Goal: Information Seeking & Learning: Learn about a topic

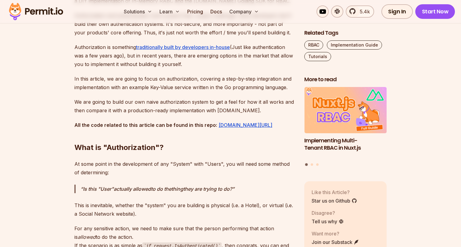
scroll to position [550, 0]
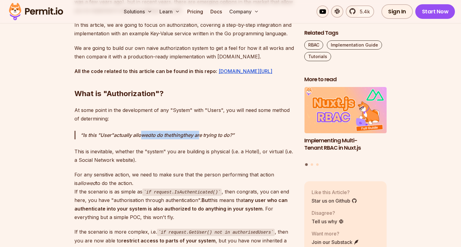
drag, startPoint x: 142, startPoint y: 128, endPoint x: 208, endPoint y: 129, distance: 66.1
click at [207, 131] on p "Is this "User" actually allowed to do the thing they are trying to do?" at bounding box center [187, 135] width 214 height 9
drag, startPoint x: 151, startPoint y: 130, endPoint x: 228, endPoint y: 130, distance: 77.4
click at [227, 131] on p "Is this "User" actually allowed to do the thing they are trying to do?" at bounding box center [187, 135] width 214 height 9
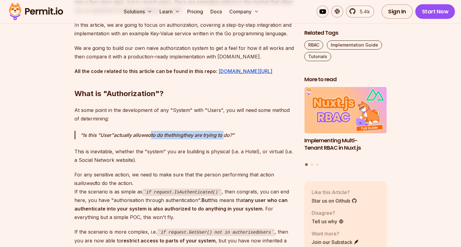
click at [228, 131] on p "Is this "User" actually allowed to do the thing they are trying to do?" at bounding box center [187, 135] width 214 height 9
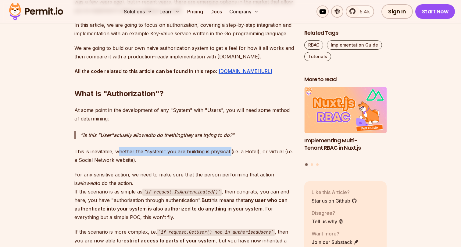
drag, startPoint x: 126, startPoint y: 143, endPoint x: 238, endPoint y: 145, distance: 112.7
click at [238, 147] on p "This is inevitable, whether the "system" you are building is physical (i.e. a H…" at bounding box center [184, 155] width 220 height 17
click at [240, 147] on p "This is inevitable, whether the "system" you are building is physical (i.e. a H…" at bounding box center [184, 155] width 220 height 17
drag, startPoint x: 157, startPoint y: 145, endPoint x: 273, endPoint y: 145, distance: 116.0
click at [271, 147] on p "This is inevitable, whether the "system" you are building is physical (i.e. a H…" at bounding box center [184, 155] width 220 height 17
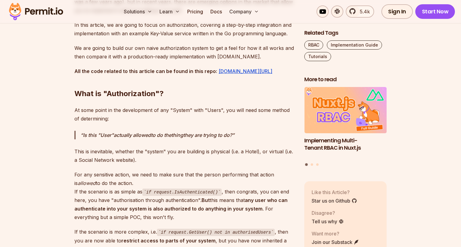
click at [273, 147] on p "This is inevitable, whether the "system" you are building is physical (i.e. a H…" at bounding box center [184, 155] width 220 height 17
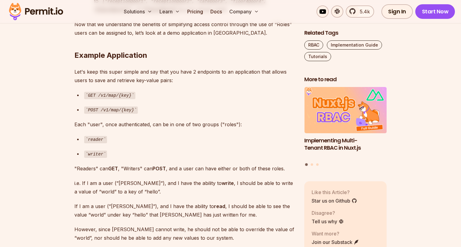
scroll to position [1092, 0]
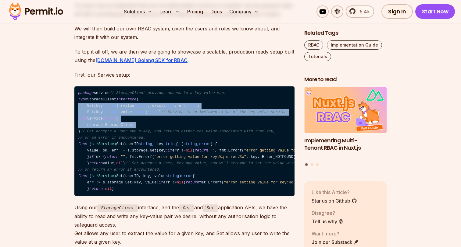
drag, startPoint x: 159, startPoint y: 108, endPoint x: 177, endPoint y: 157, distance: 52.2
click at [177, 157] on code "package service // StorageClient provides access to a key-value map. type Stora…" at bounding box center [184, 142] width 220 height 110
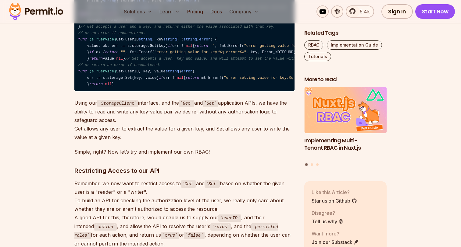
scroll to position [1479, 0]
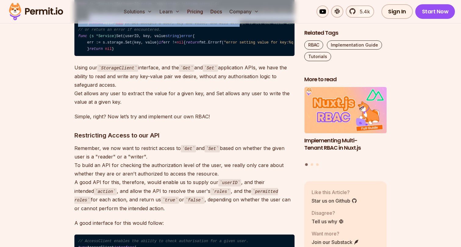
drag, startPoint x: 182, startPoint y: 69, endPoint x: 194, endPoint y: 117, distance: 49.4
click at [192, 56] on code "package service // StorageClient provides access to a key-value map. type Stora…" at bounding box center [184, 1] width 220 height 110
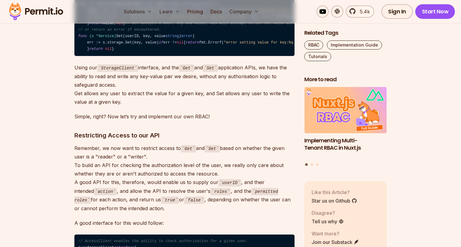
click at [194, 56] on code "package service // StorageClient provides access to a key-value map. type Stora…" at bounding box center [184, 1] width 220 height 110
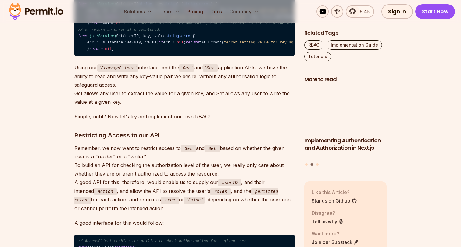
scroll to position [1443, 0]
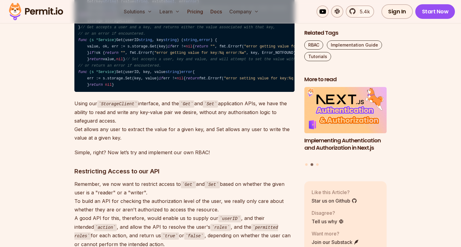
drag, startPoint x: 193, startPoint y: 82, endPoint x: 202, endPoint y: 131, distance: 49.5
click at [202, 92] on code "package service // StorageClient provides access to a key-value map. type Stora…" at bounding box center [184, 37] width 220 height 110
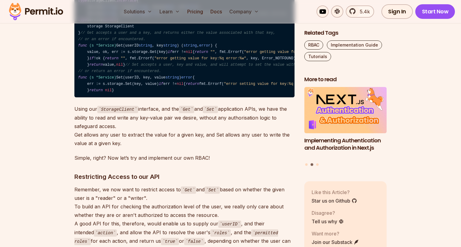
scroll to position [1435, 0]
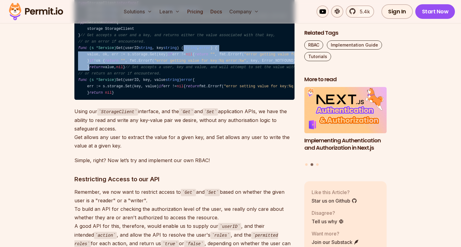
drag, startPoint x: 191, startPoint y: 84, endPoint x: 200, endPoint y: 135, distance: 51.7
click at [200, 100] on code "package service // StorageClient provides access to a key-value map. type Stora…" at bounding box center [184, 45] width 220 height 110
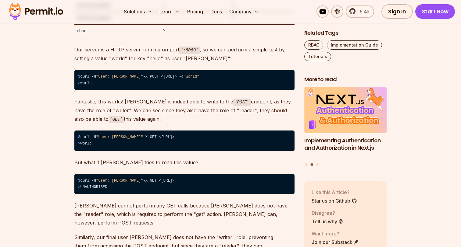
scroll to position [2627, 0]
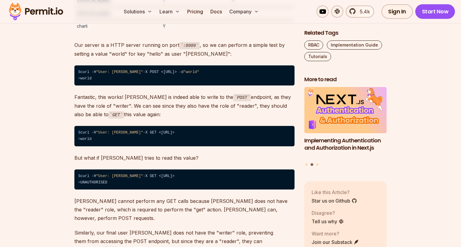
drag, startPoint x: 195, startPoint y: 131, endPoint x: 207, endPoint y: 180, distance: 50.5
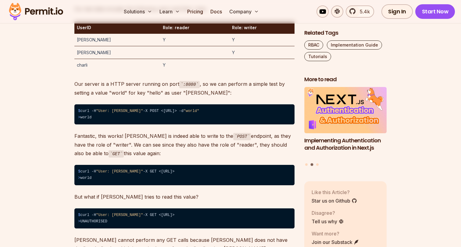
scroll to position [2647, 0]
